Goal: Task Accomplishment & Management: Complete application form

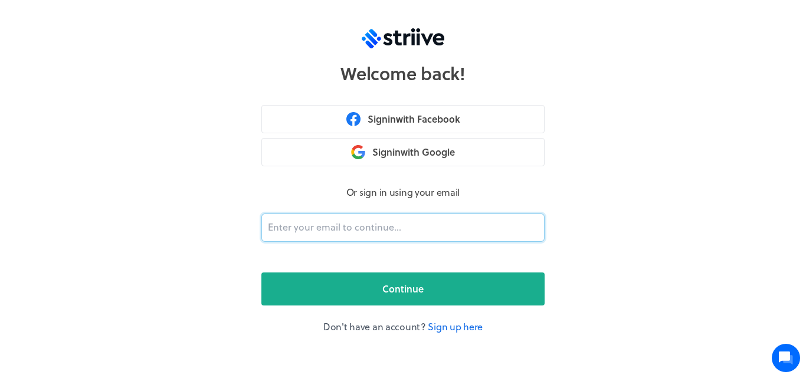
click at [461, 224] on input "email" at bounding box center [402, 228] width 283 height 28
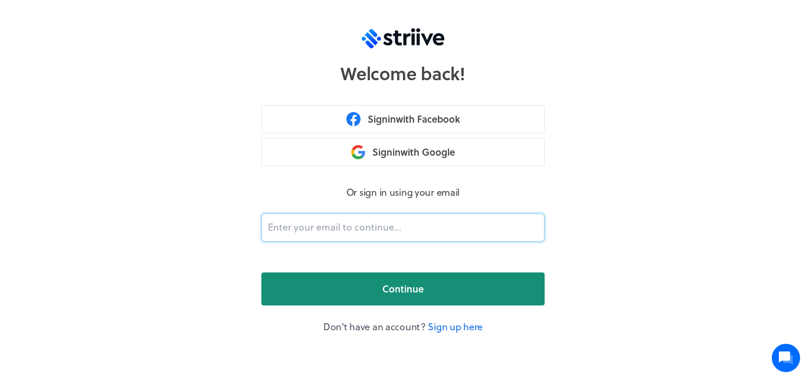
paste input "[PERSON_NAME][EMAIL_ADDRESS][DOMAIN_NAME]"
type input "[PERSON_NAME][EMAIL_ADDRESS][DOMAIN_NAME]"
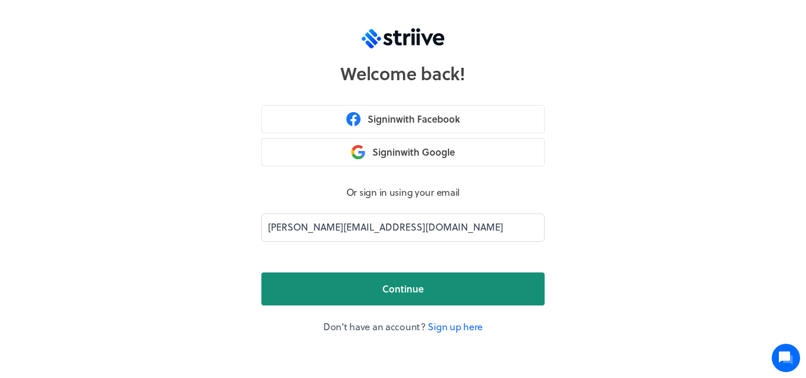
click at [404, 282] on span "Continue" at bounding box center [402, 289] width 41 height 14
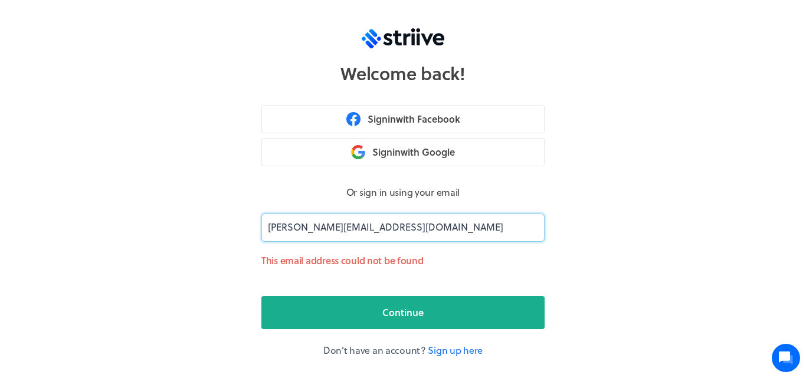
drag, startPoint x: 377, startPoint y: 226, endPoint x: 340, endPoint y: 192, distance: 50.1
click at [262, 221] on input "[PERSON_NAME][EMAIL_ADDRESS][DOMAIN_NAME]" at bounding box center [402, 228] width 283 height 28
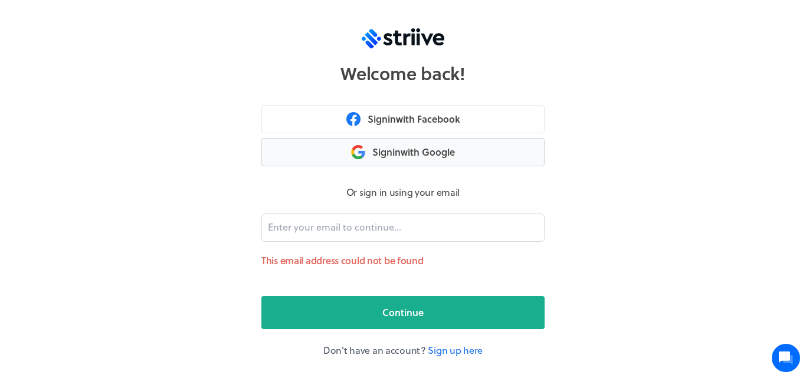
click at [490, 153] on button "Sign in with Google" at bounding box center [402, 152] width 283 height 28
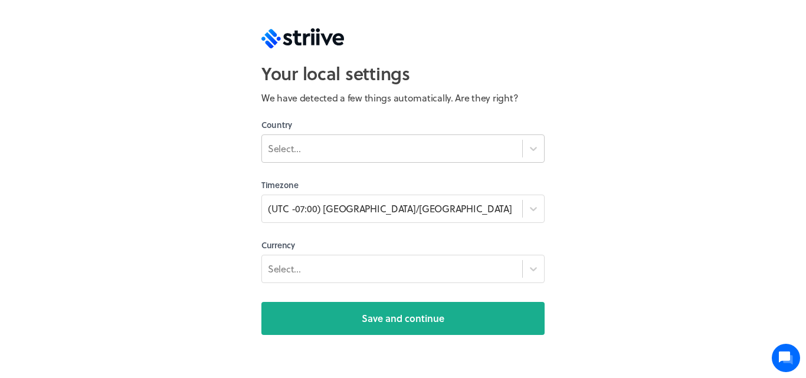
click at [411, 158] on div "Select..." at bounding box center [392, 148] width 260 height 21
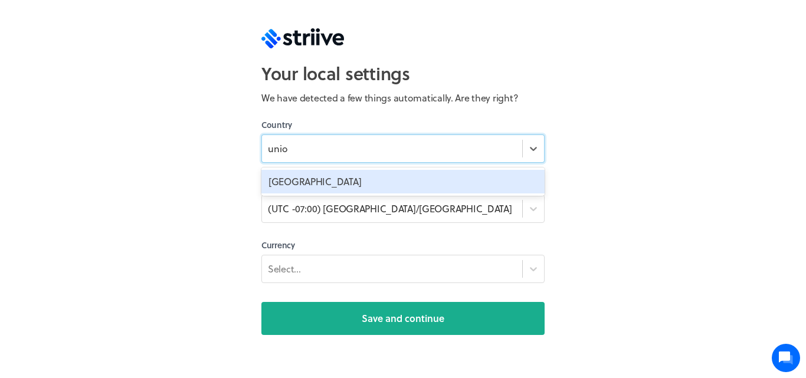
type input "uni"
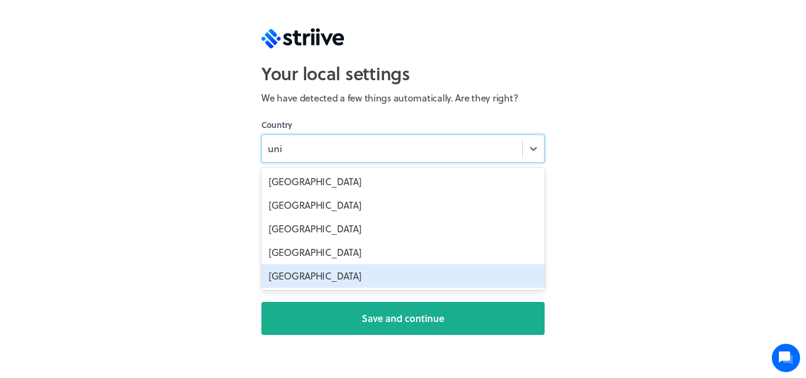
click at [350, 277] on div "[GEOGRAPHIC_DATA]" at bounding box center [402, 276] width 283 height 24
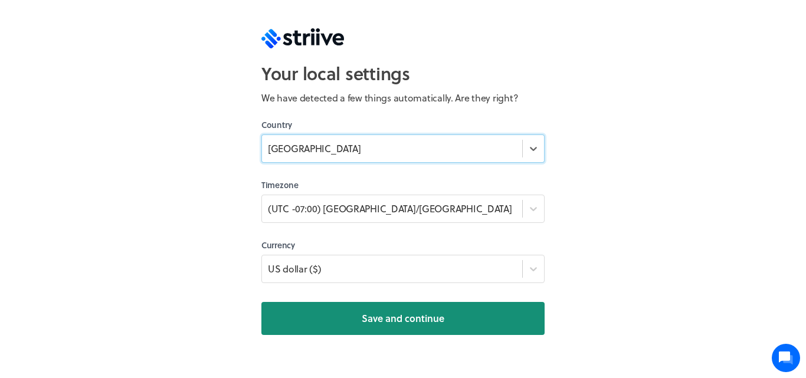
click at [353, 318] on button "Save and continue" at bounding box center [402, 318] width 283 height 33
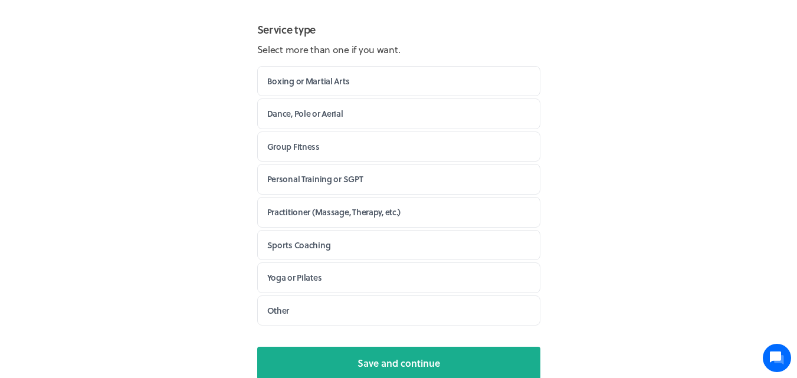
scroll to position [198, 0]
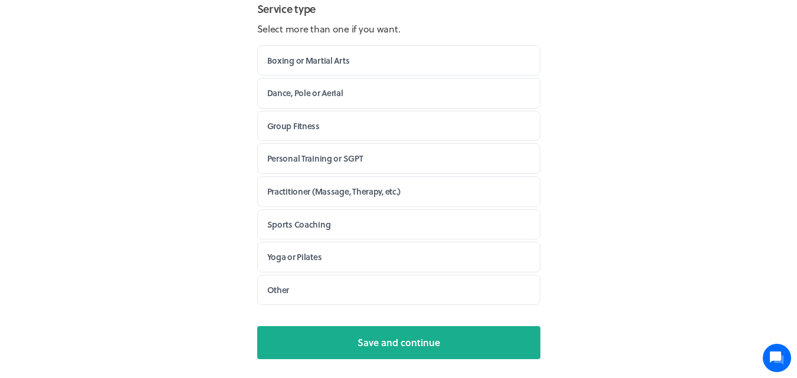
drag, startPoint x: 468, startPoint y: 343, endPoint x: 472, endPoint y: 337, distance: 6.4
click at [469, 343] on button "Save and continue" at bounding box center [398, 342] width 283 height 33
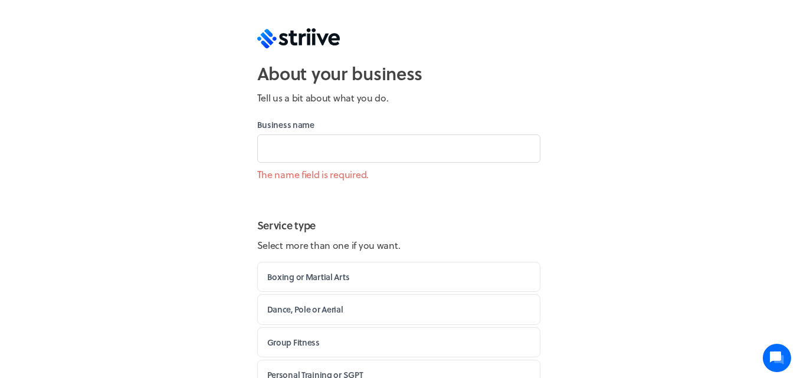
scroll to position [177, 0]
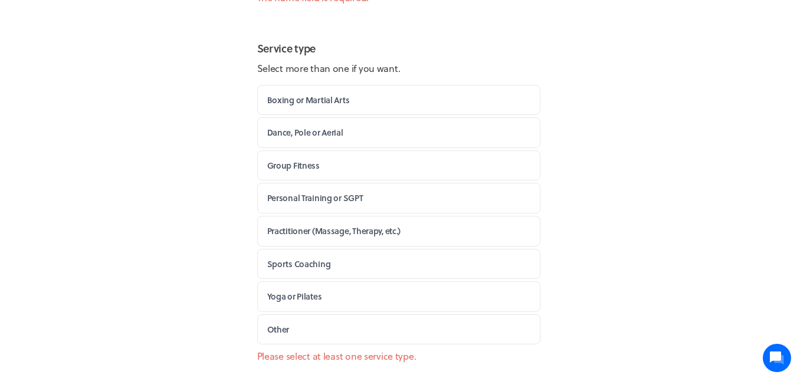
drag, startPoint x: 374, startPoint y: 330, endPoint x: 380, endPoint y: 328, distance: 6.4
click at [375, 330] on label "Other" at bounding box center [398, 329] width 283 height 31
click at [0, 0] on input "Other" at bounding box center [0, 0] width 0 height 0
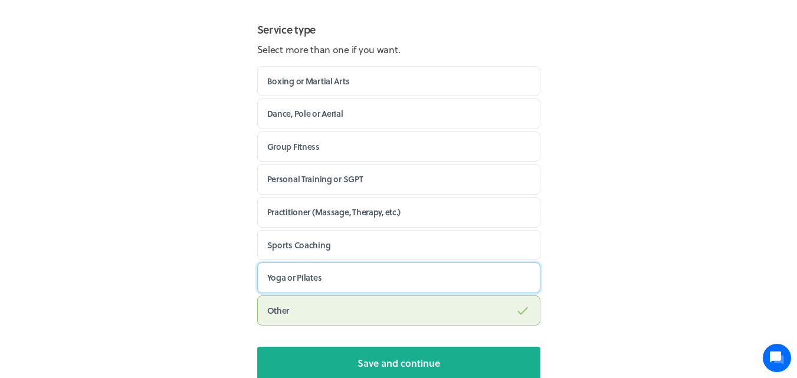
scroll to position [198, 0]
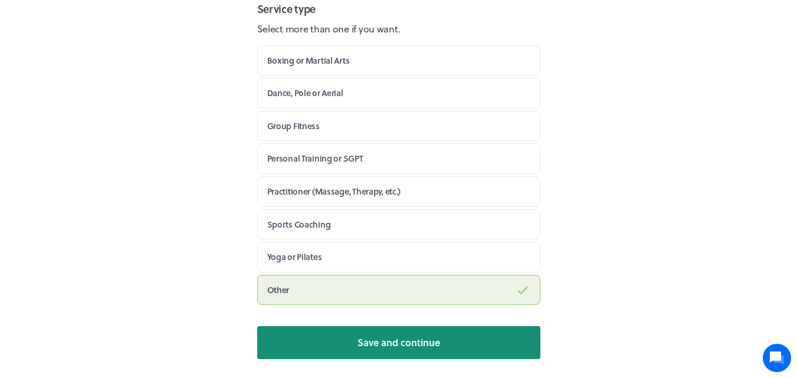
click at [405, 338] on span "Save and continue" at bounding box center [398, 343] width 83 height 14
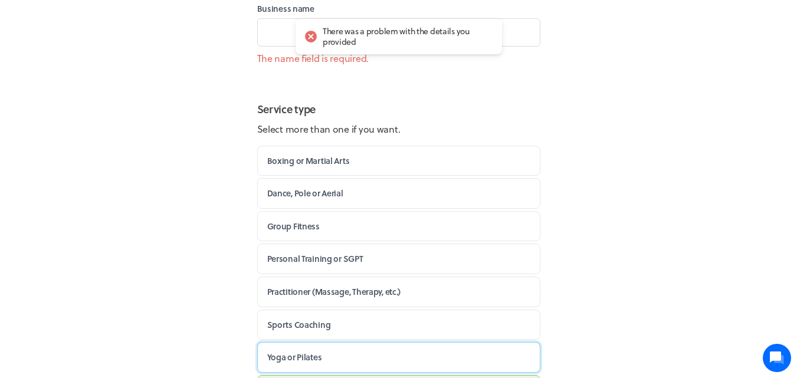
scroll to position [0, 0]
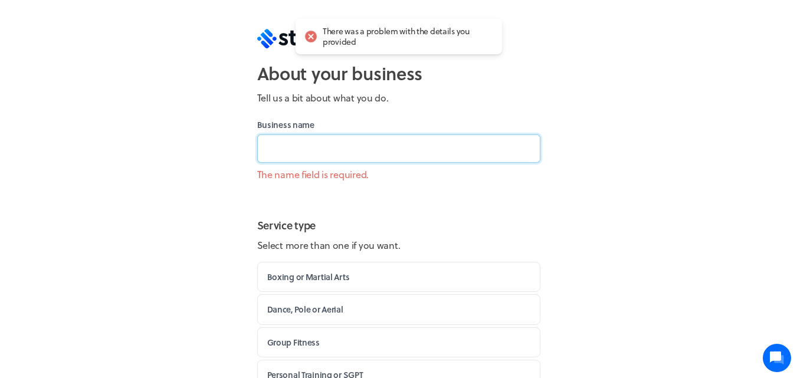
click at [377, 148] on input at bounding box center [398, 148] width 283 height 28
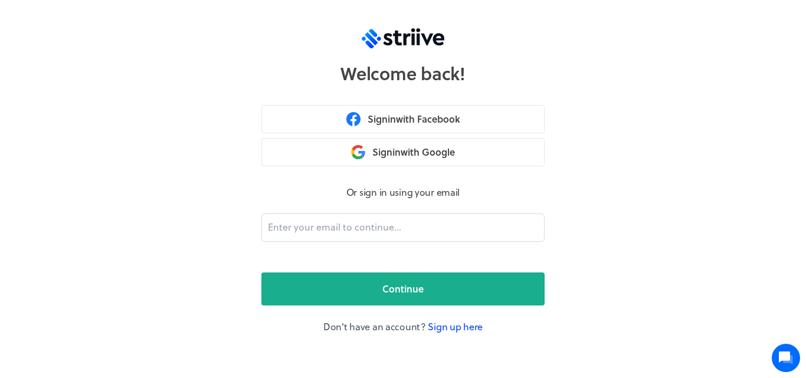
click at [450, 330] on link "Sign up here" at bounding box center [455, 327] width 55 height 14
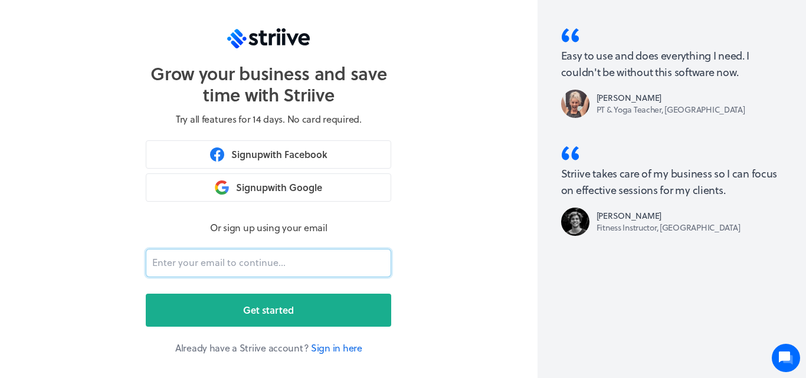
click at [347, 267] on input "email" at bounding box center [268, 263] width 245 height 28
click at [472, 315] on section "Grow your business and save time with Striive Try all features for 14 days. No …" at bounding box center [268, 189] width 537 height 378
click at [288, 267] on input "email" at bounding box center [268, 263] width 245 height 28
paste input "[PERSON_NAME][EMAIL_ADDRESS][DOMAIN_NAME]"
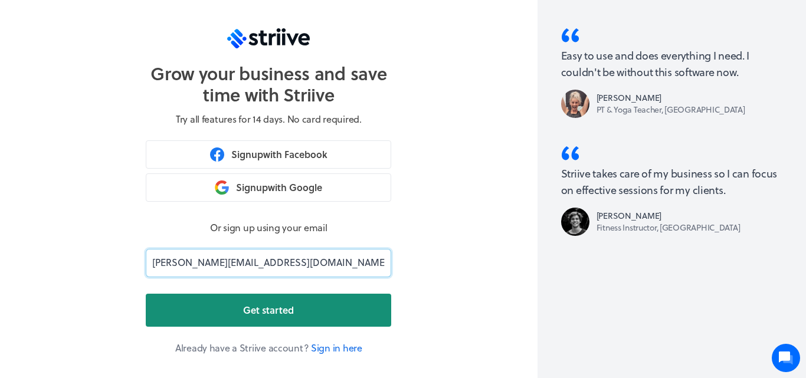
type input "[PERSON_NAME][EMAIL_ADDRESS][DOMAIN_NAME]"
click at [279, 314] on span "Get started" at bounding box center [268, 310] width 51 height 14
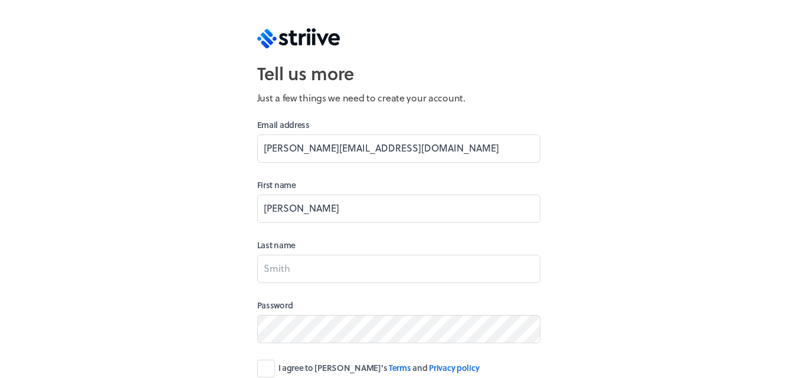
type input "[PERSON_NAME]"
type input "Katha"
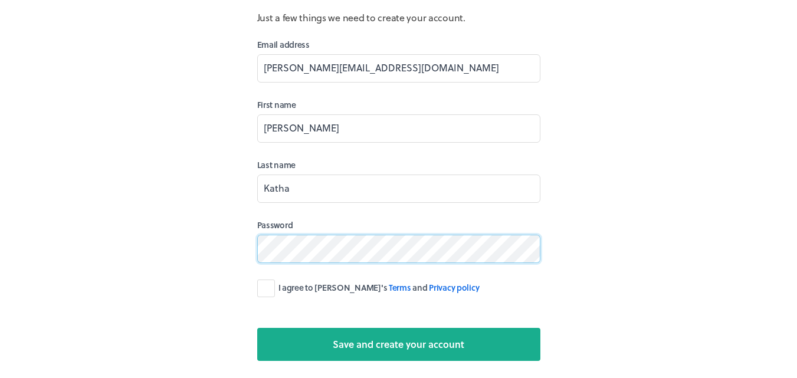
scroll to position [82, 0]
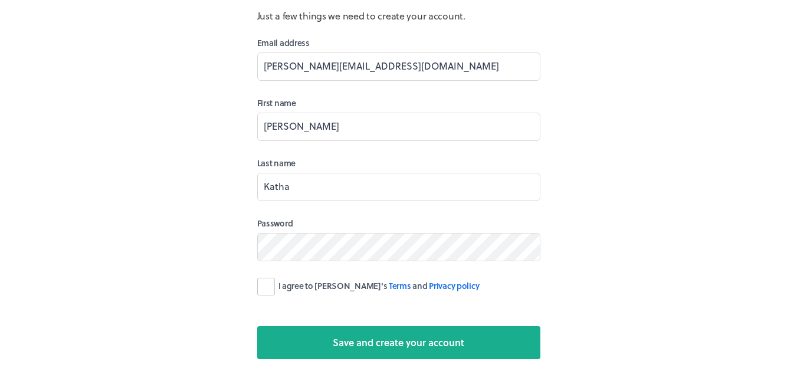
click at [274, 281] on label "I agree to [PERSON_NAME]'s Terms and Privacy policy" at bounding box center [368, 287] width 222 height 18
click at [0, 0] on input "I agree to [PERSON_NAME]'s Terms and Privacy policy" at bounding box center [0, 0] width 0 height 0
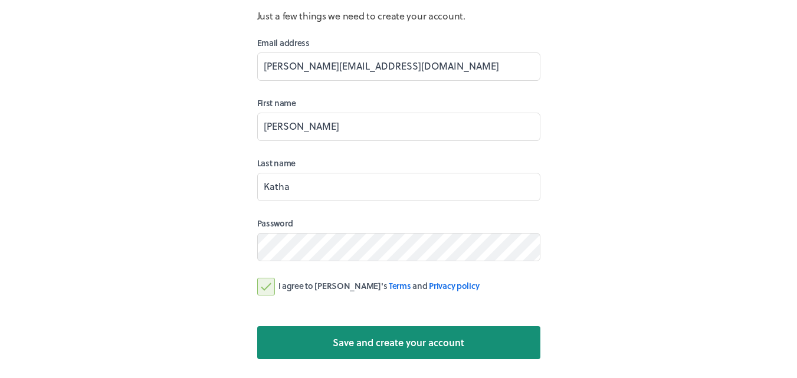
click at [343, 350] on button "Save and create your account" at bounding box center [398, 342] width 283 height 33
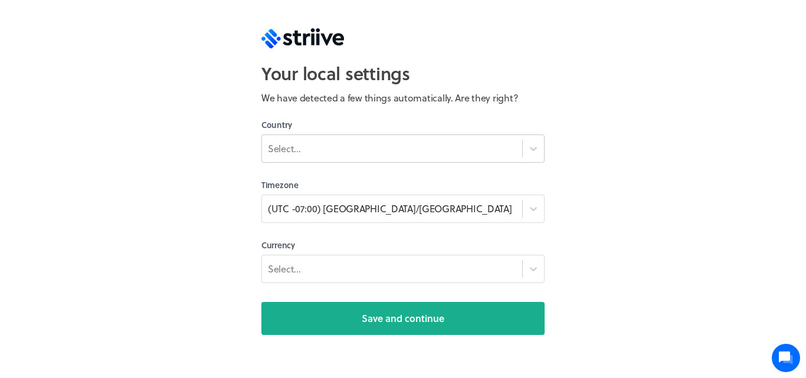
click at [412, 160] on div "Select..." at bounding box center [402, 148] width 283 height 28
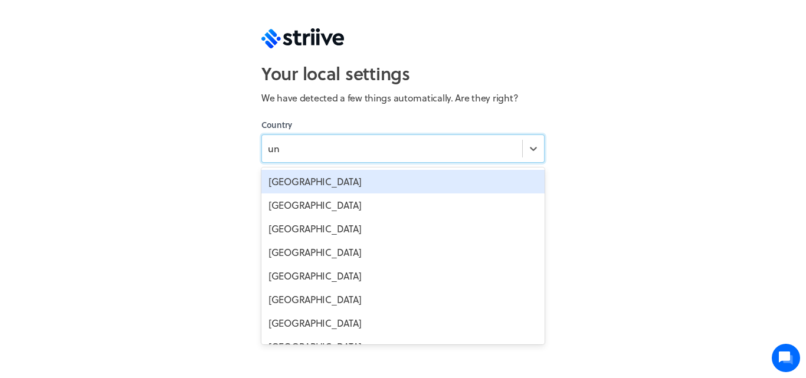
type input "uni"
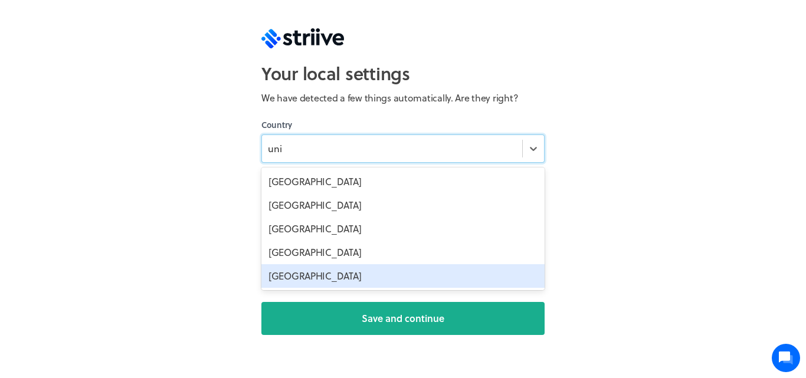
click at [420, 273] on div "[GEOGRAPHIC_DATA]" at bounding box center [402, 276] width 283 height 24
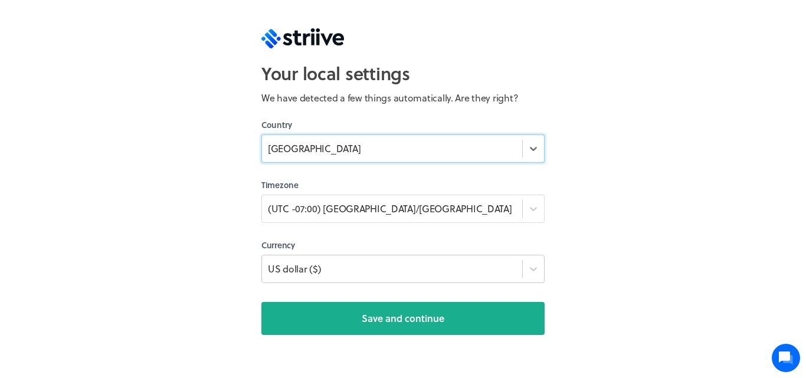
click at [414, 273] on div "US dollar ($)" at bounding box center [392, 269] width 260 height 17
click at [680, 243] on div "Your local settings We have detected a few things automatically. Are they right…" at bounding box center [403, 189] width 806 height 378
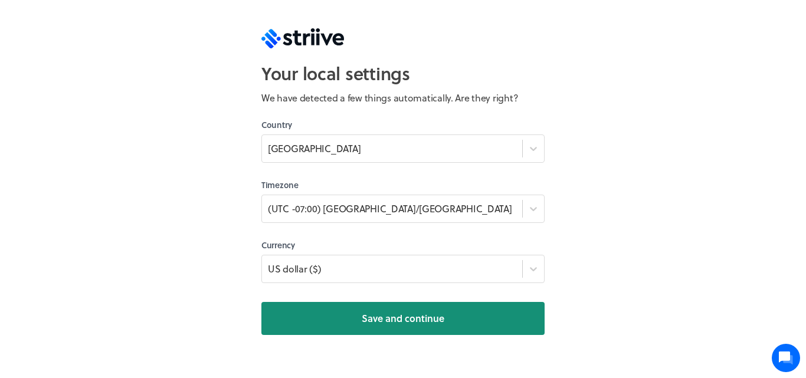
click at [438, 325] on span "Save and continue" at bounding box center [403, 318] width 83 height 14
